Goal: Information Seeking & Learning: Learn about a topic

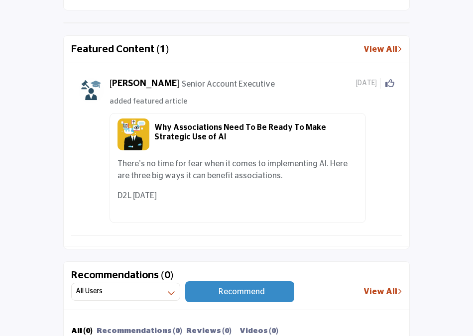
scroll to position [541, 0]
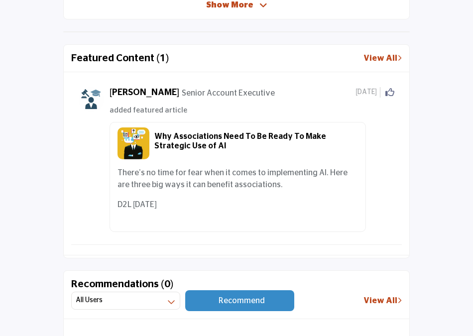
click at [385, 58] on link "View All" at bounding box center [382, 58] width 38 height 12
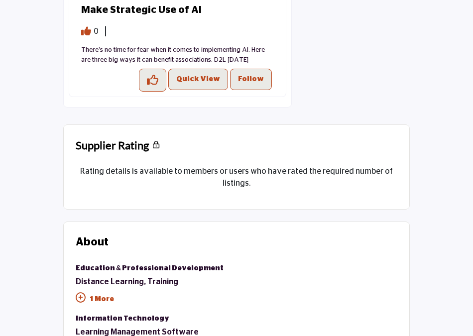
scroll to position [332, 0]
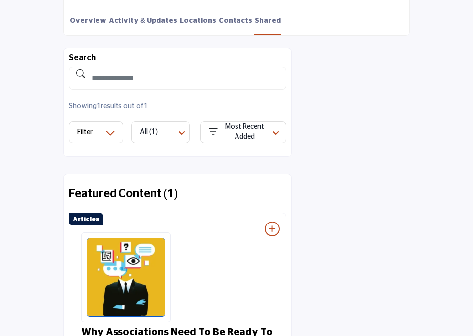
click at [122, 299] on img at bounding box center [126, 277] width 79 height 79
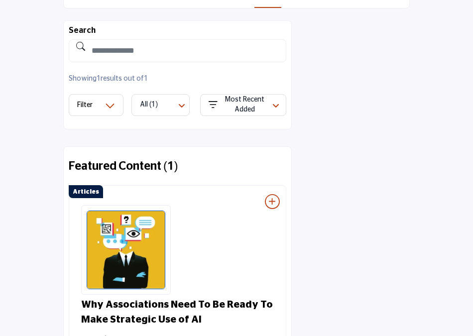
scroll to position [423, 0]
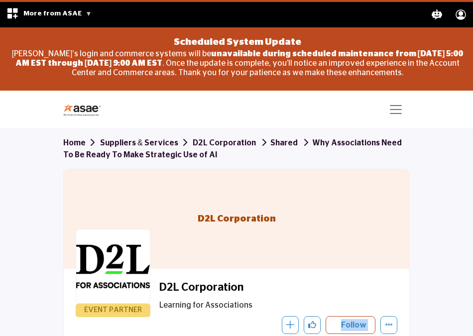
click at [83, 109] on img at bounding box center [84, 109] width 43 height 12
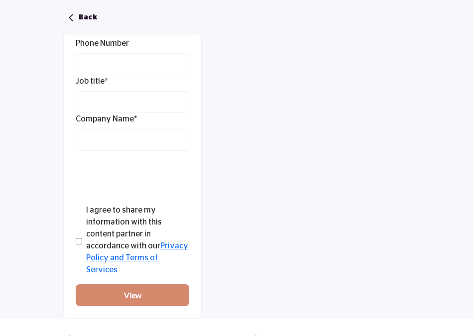
scroll to position [1088, 0]
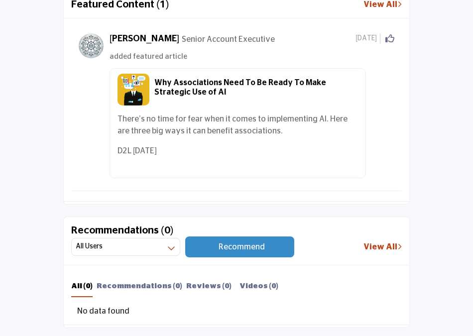
scroll to position [734, 0]
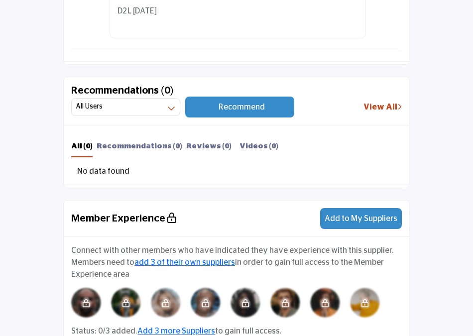
click at [276, 111] on button "Recommend" at bounding box center [239, 106] width 109 height 21
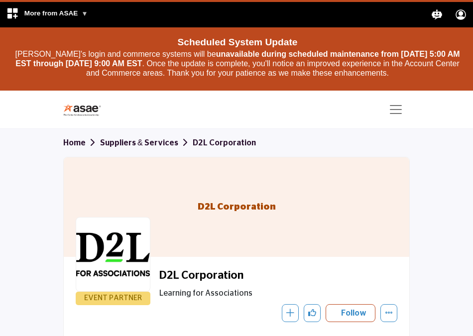
click at [241, 230] on h1 "D2L Corporation" at bounding box center [236, 206] width 78 height 99
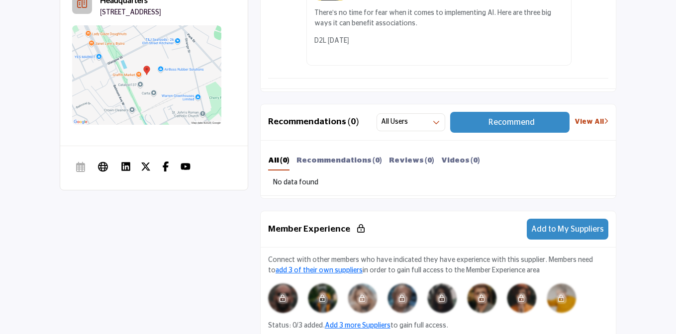
scroll to position [688, 0]
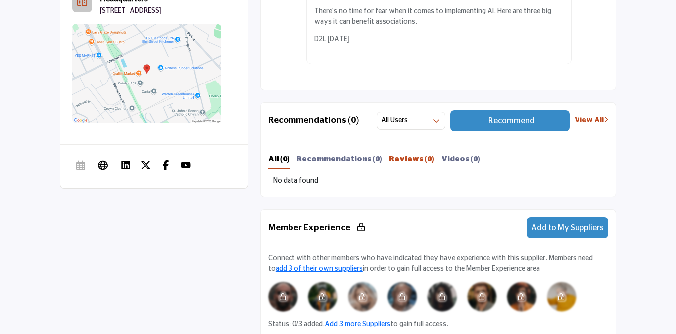
click at [392, 159] on b "Reviews (0)" at bounding box center [411, 158] width 45 height 7
click at [392, 159] on b "Reviews ()" at bounding box center [404, 158] width 41 height 7
click at [387, 160] on b "Reviews ()" at bounding box center [404, 158] width 41 height 7
click at [436, 161] on b "Videos ()" at bounding box center [449, 158] width 34 height 7
click at [472, 118] on span "Recommend" at bounding box center [511, 121] width 46 height 8
